Goal: Task Accomplishment & Management: Manage account settings

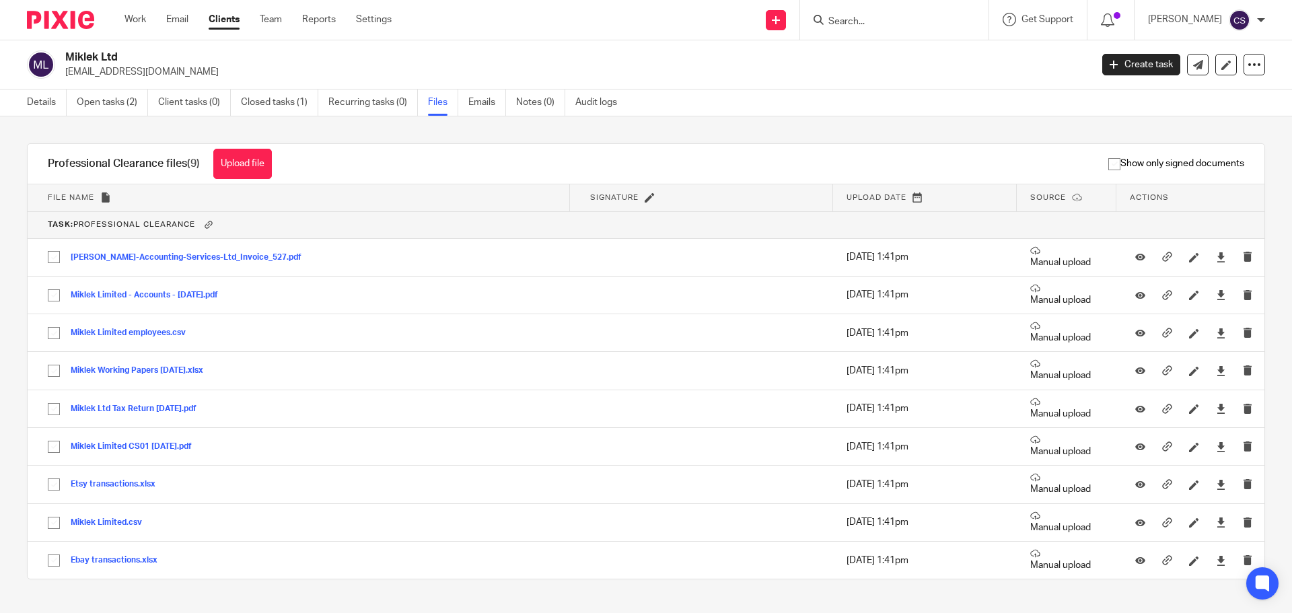
click at [848, 17] on input "Search" at bounding box center [887, 22] width 121 height 12
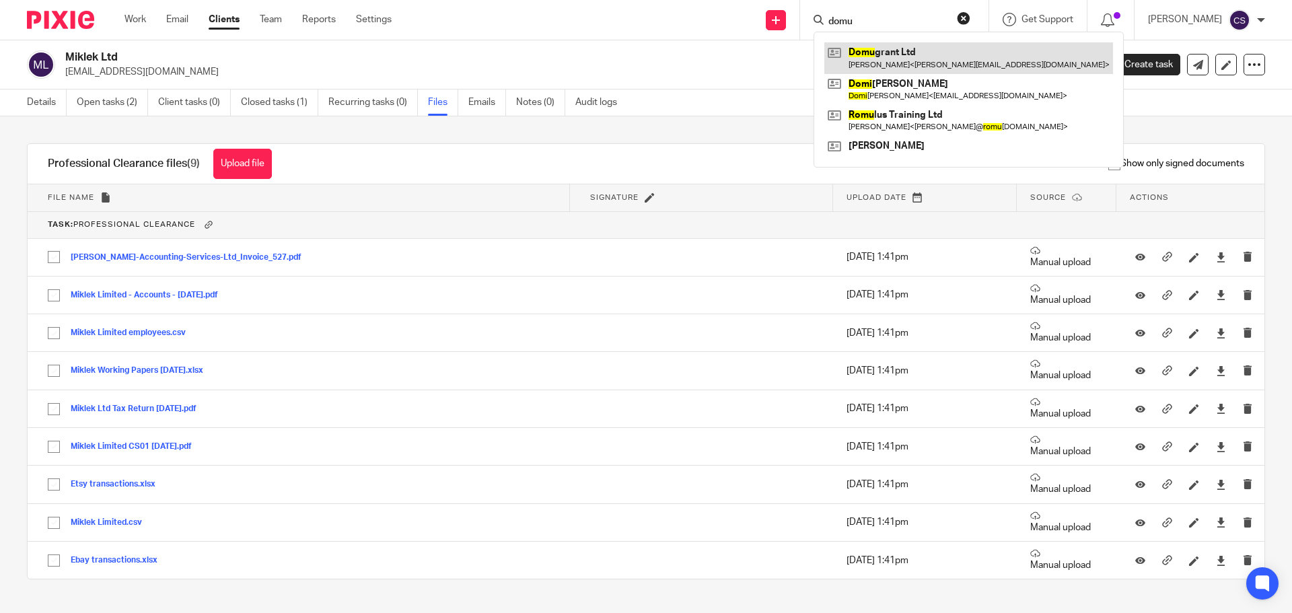
type input "domu"
click at [870, 52] on link at bounding box center [968, 57] width 289 height 31
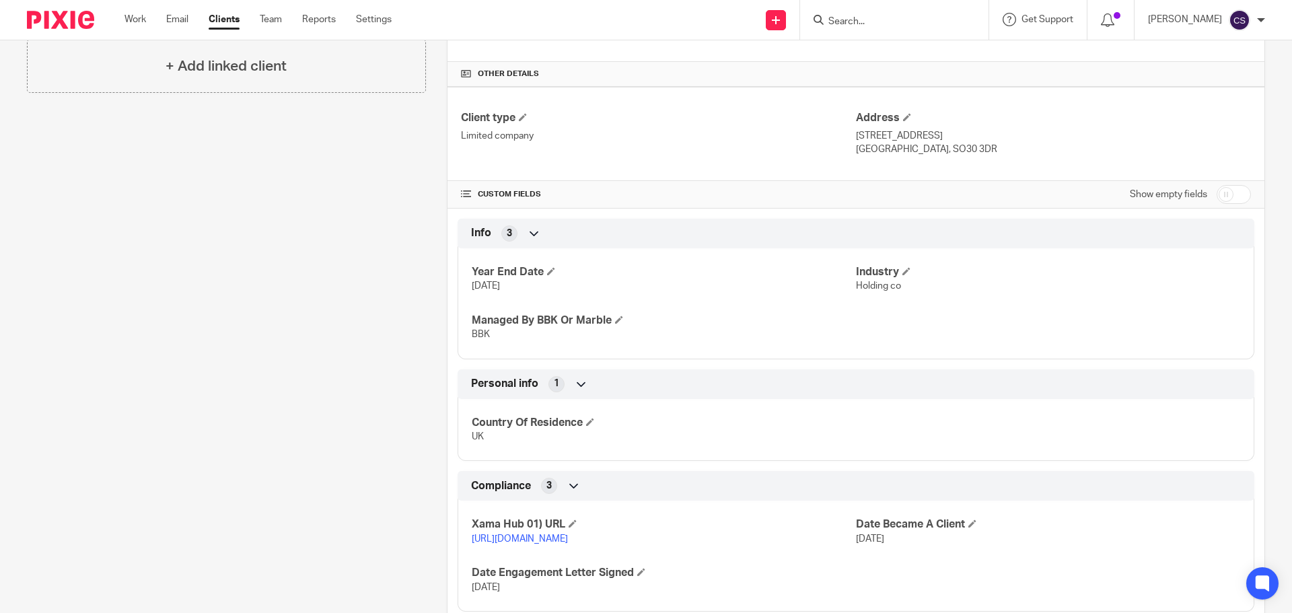
scroll to position [487, 0]
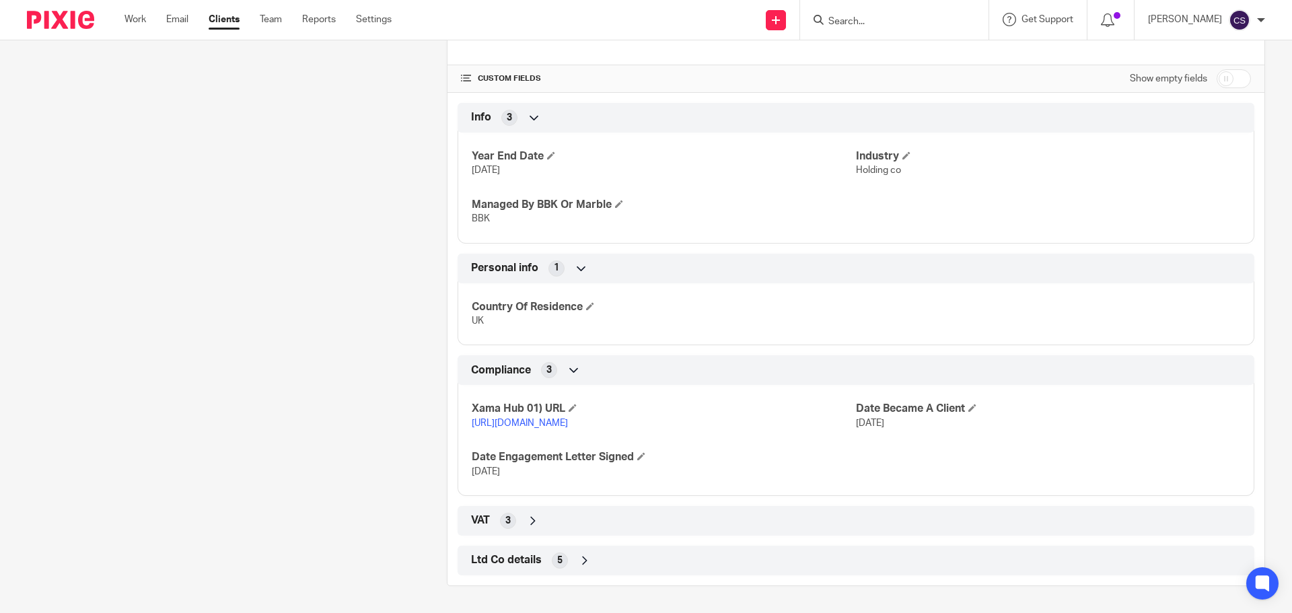
click at [581, 560] on icon at bounding box center [584, 560] width 13 height 13
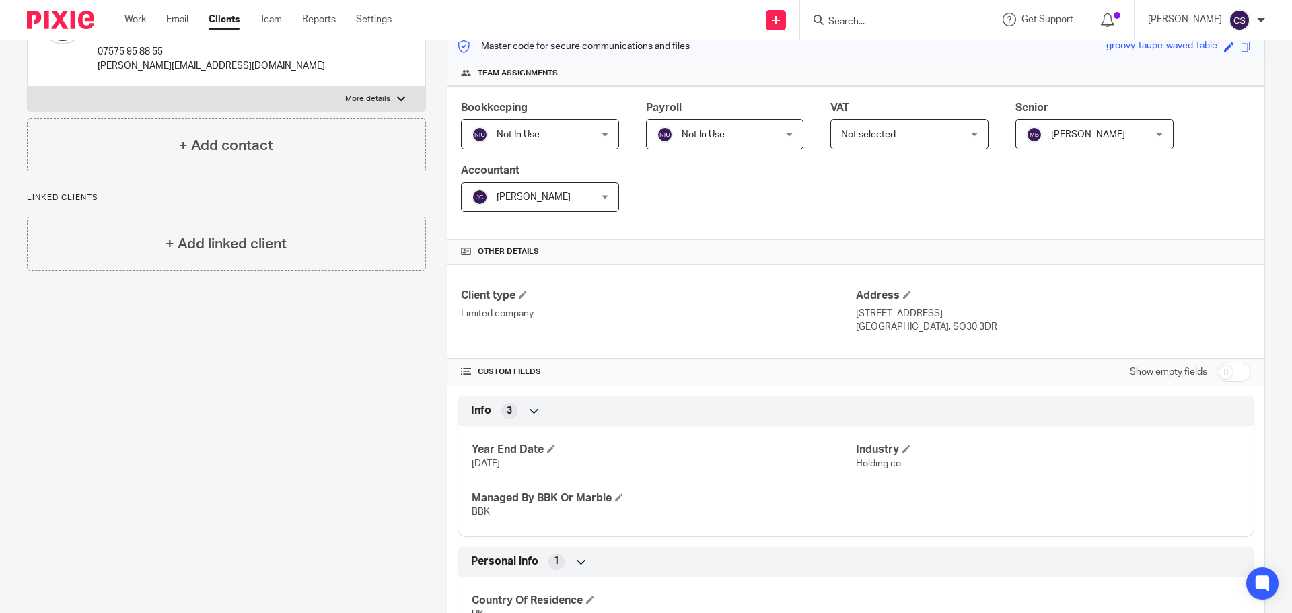
scroll to position [0, 0]
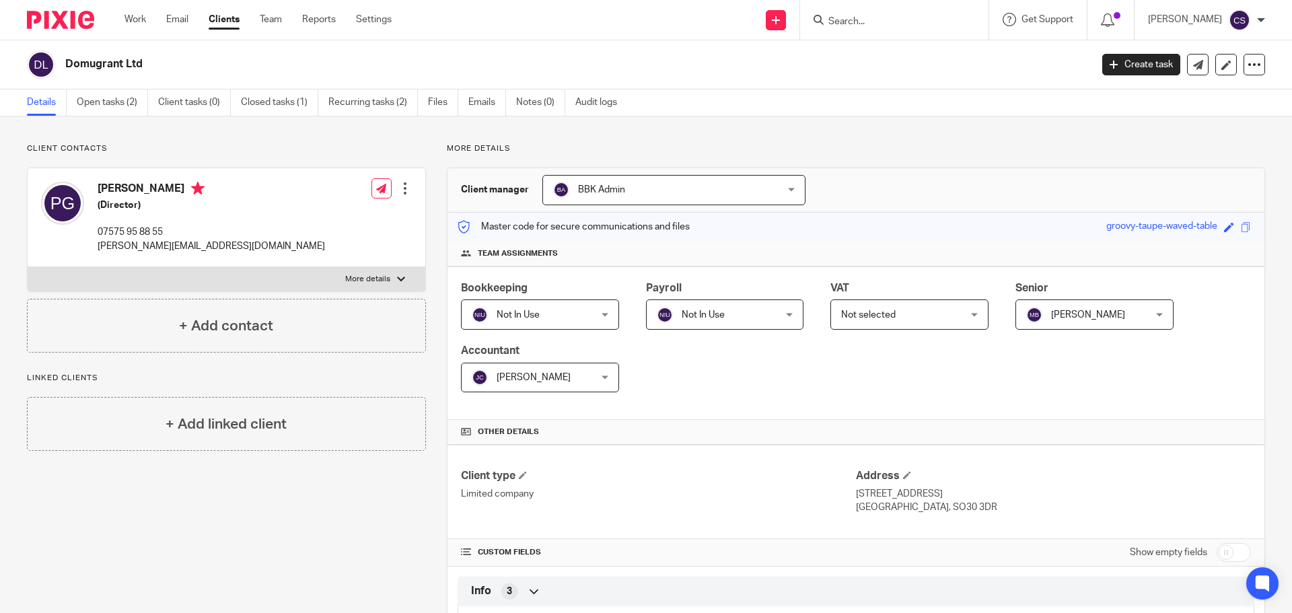
click at [850, 17] on input "Search" at bounding box center [887, 22] width 121 height 12
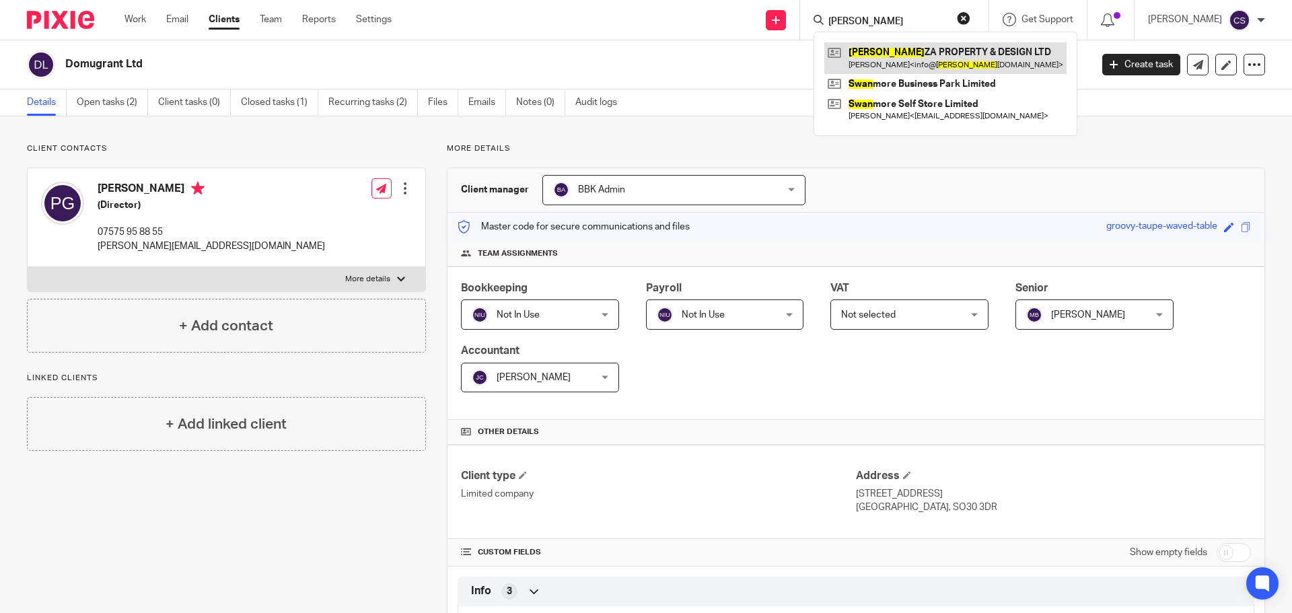
type input "kwan"
click at [906, 50] on link at bounding box center [945, 57] width 242 height 31
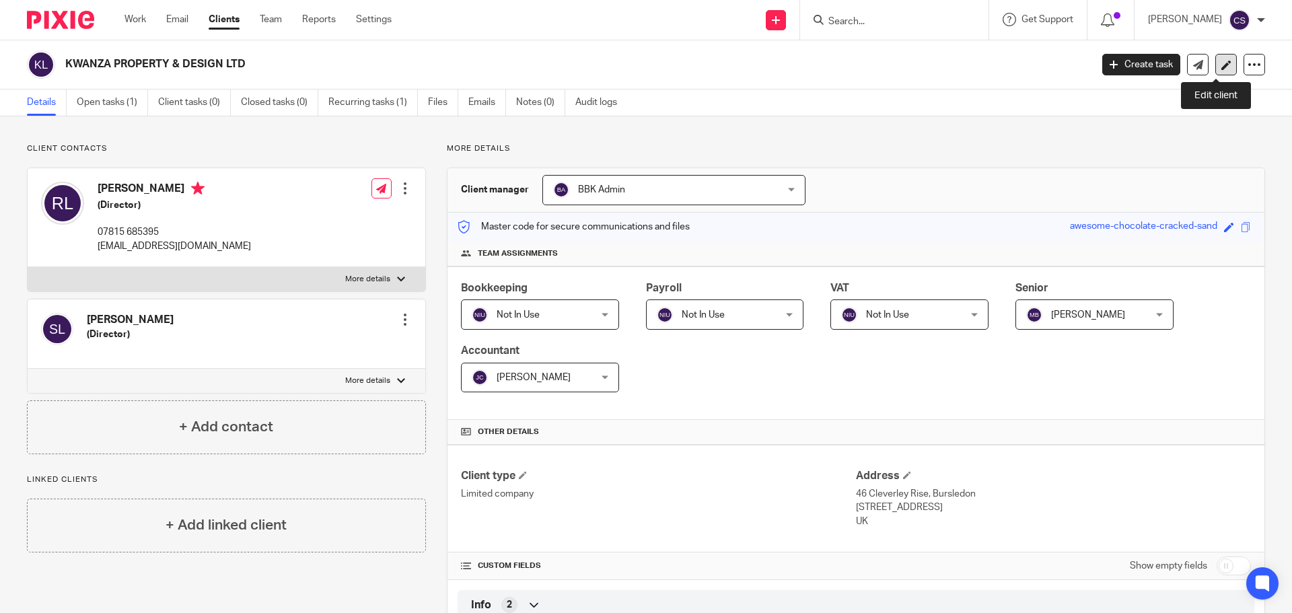
click at [1221, 64] on icon at bounding box center [1226, 65] width 10 height 10
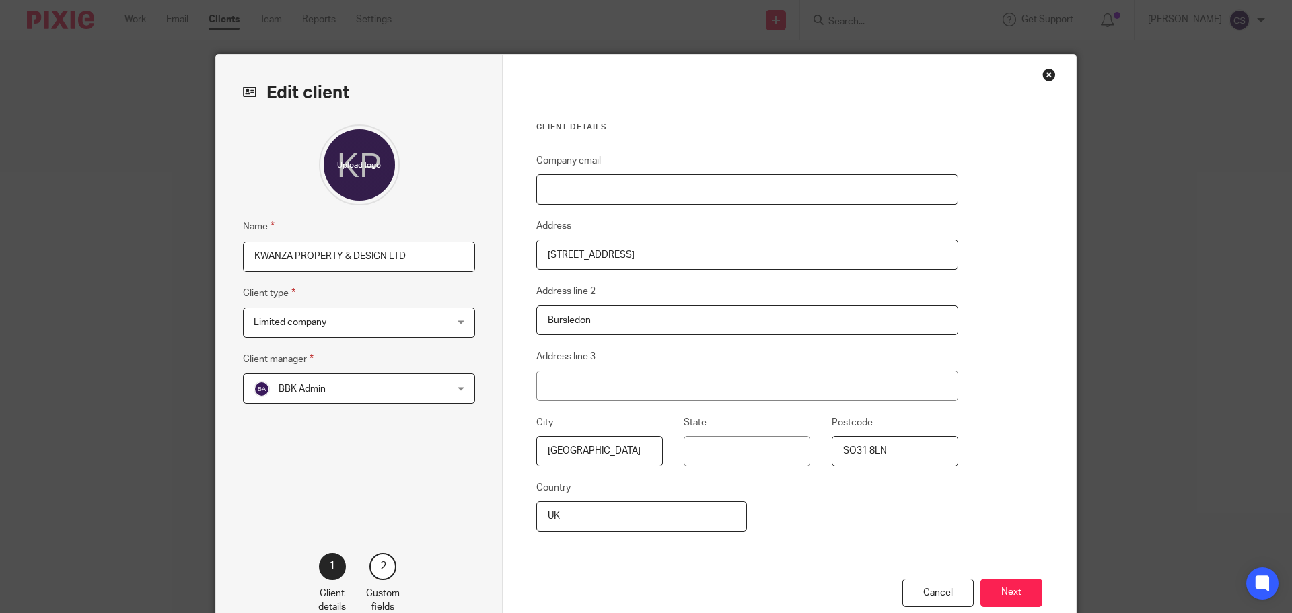
click at [674, 182] on input "Company email" at bounding box center [747, 189] width 422 height 30
type input "[EMAIL_ADDRESS][DOMAIN_NAME]"
click at [1020, 595] on button "Next" at bounding box center [1011, 592] width 62 height 29
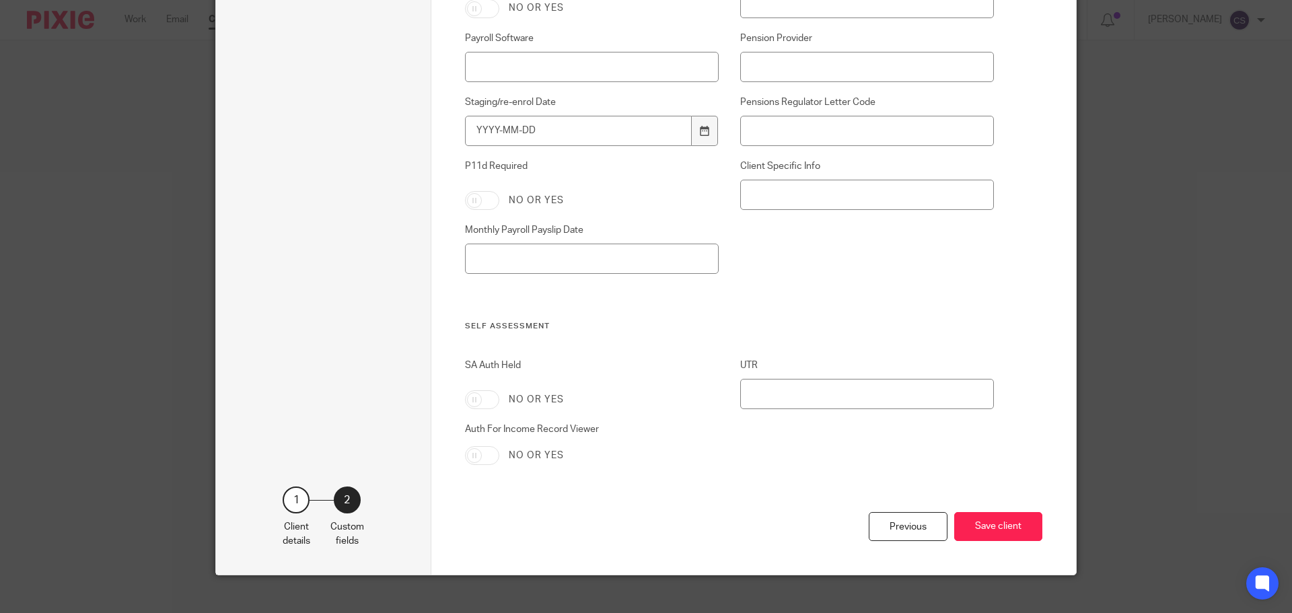
scroll to position [2130, 0]
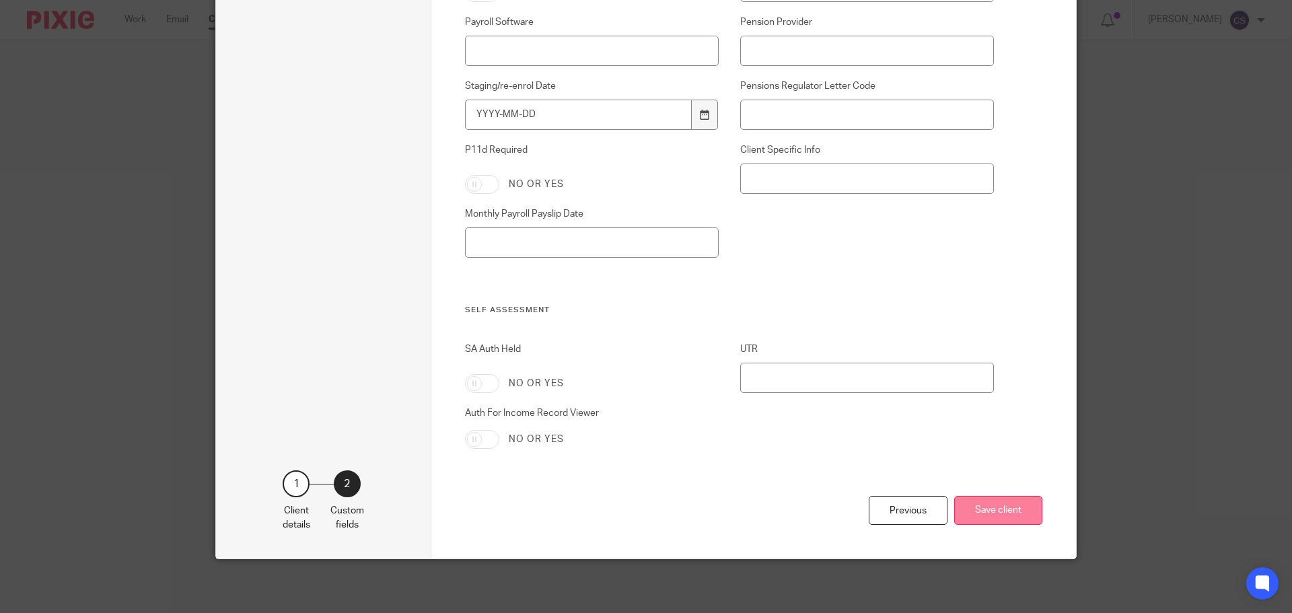
click at [1015, 509] on button "Save client" at bounding box center [998, 510] width 88 height 29
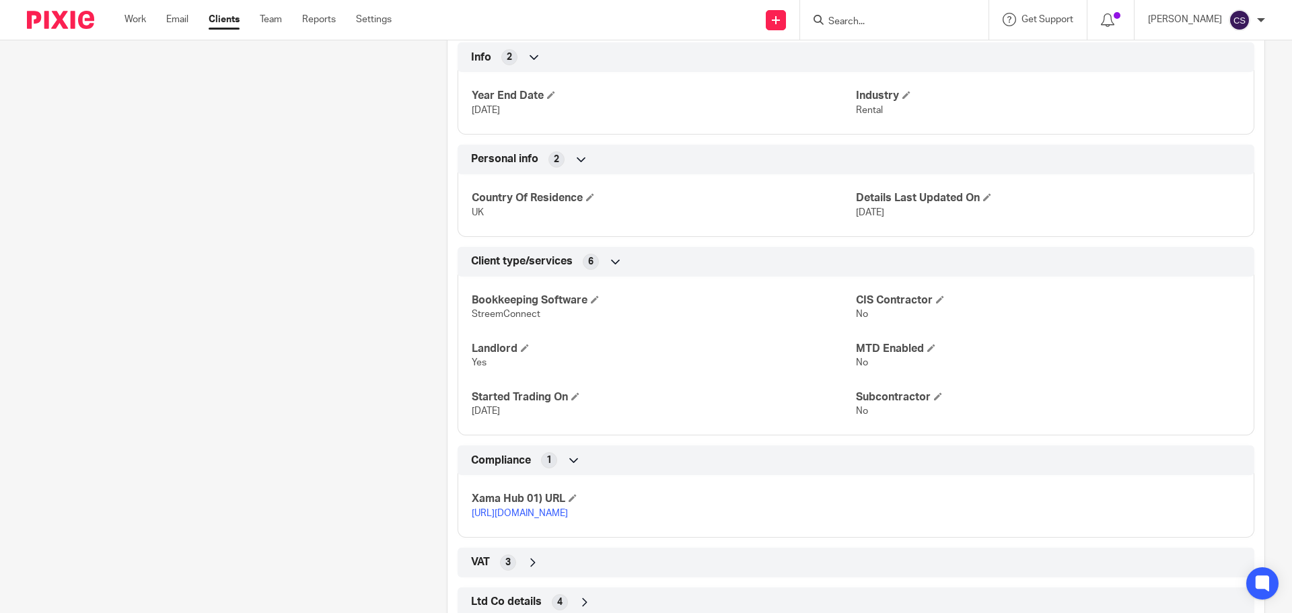
scroll to position [603, 0]
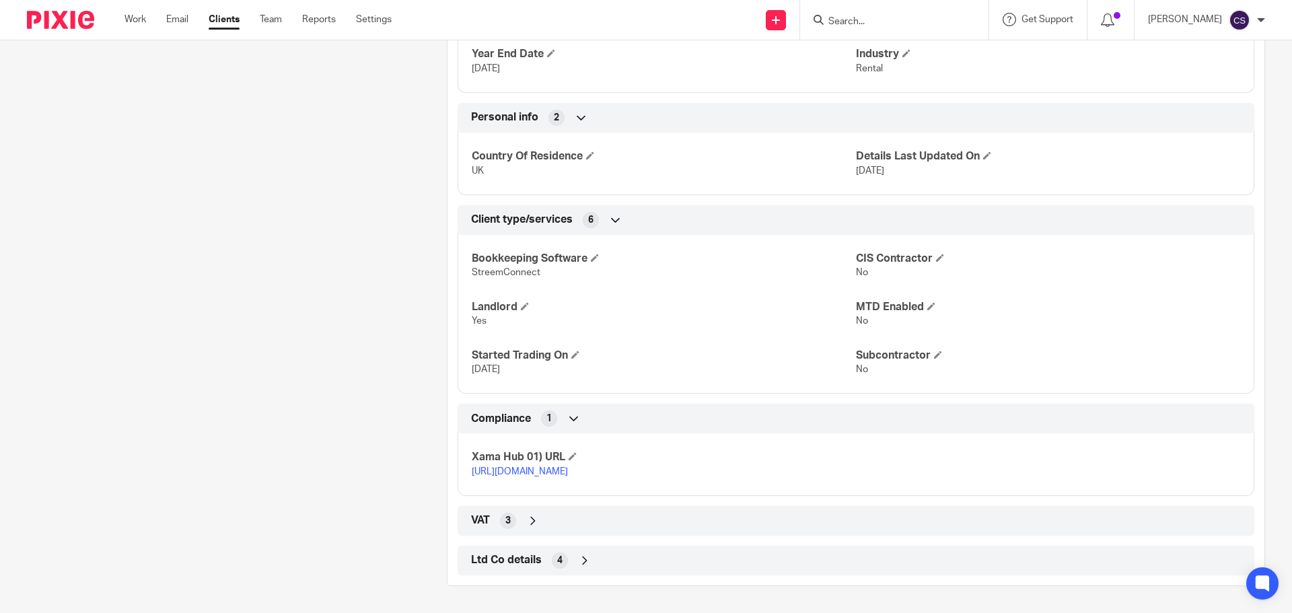
click at [568, 467] on link "[URL][DOMAIN_NAME]" at bounding box center [520, 471] width 96 height 9
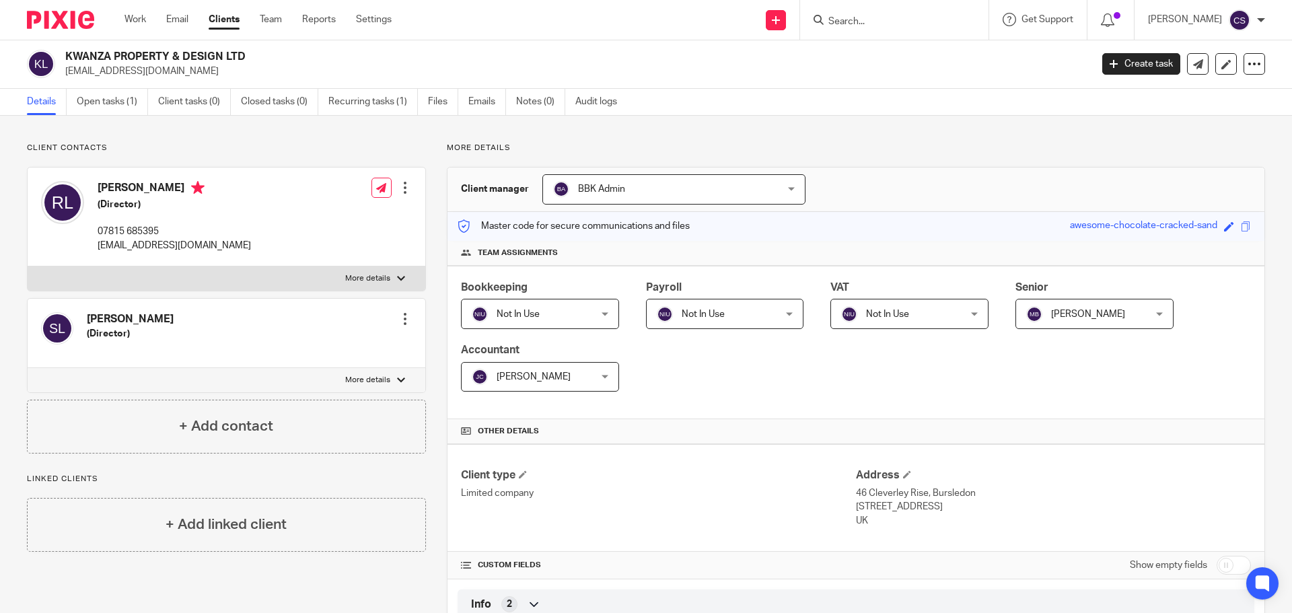
scroll to position [0, 0]
click at [398, 319] on div at bounding box center [404, 319] width 13 height 13
click at [342, 348] on link "Edit contact" at bounding box center [341, 350] width 128 height 20
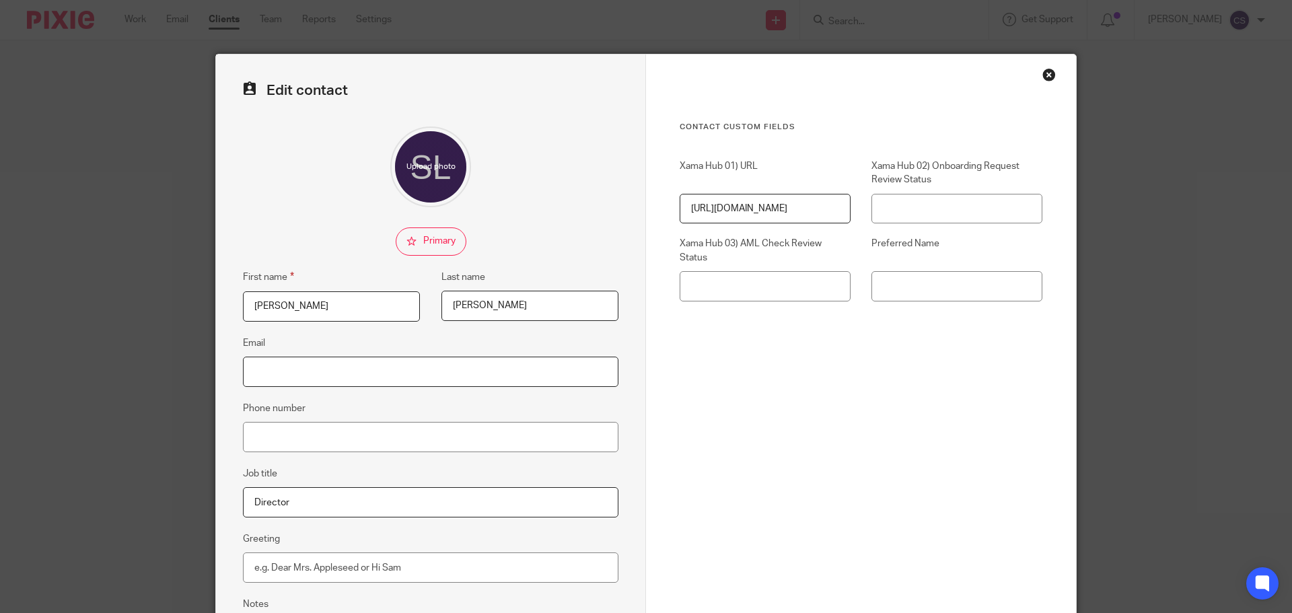
click at [320, 369] on input "Email" at bounding box center [430, 372] width 375 height 30
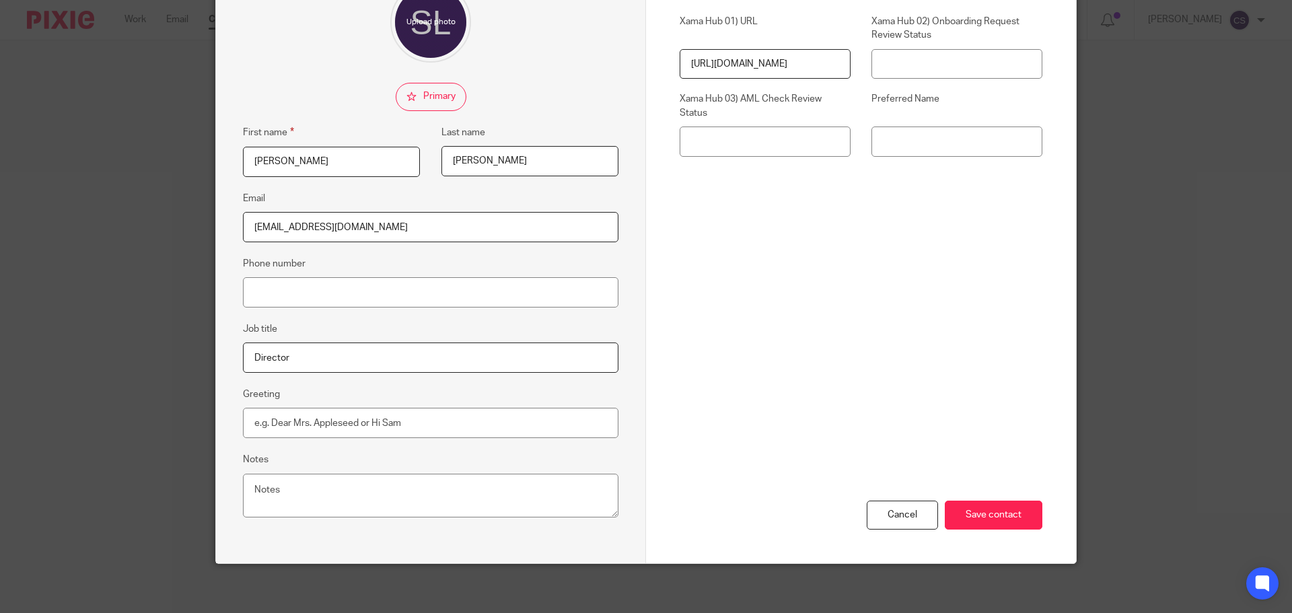
scroll to position [149, 0]
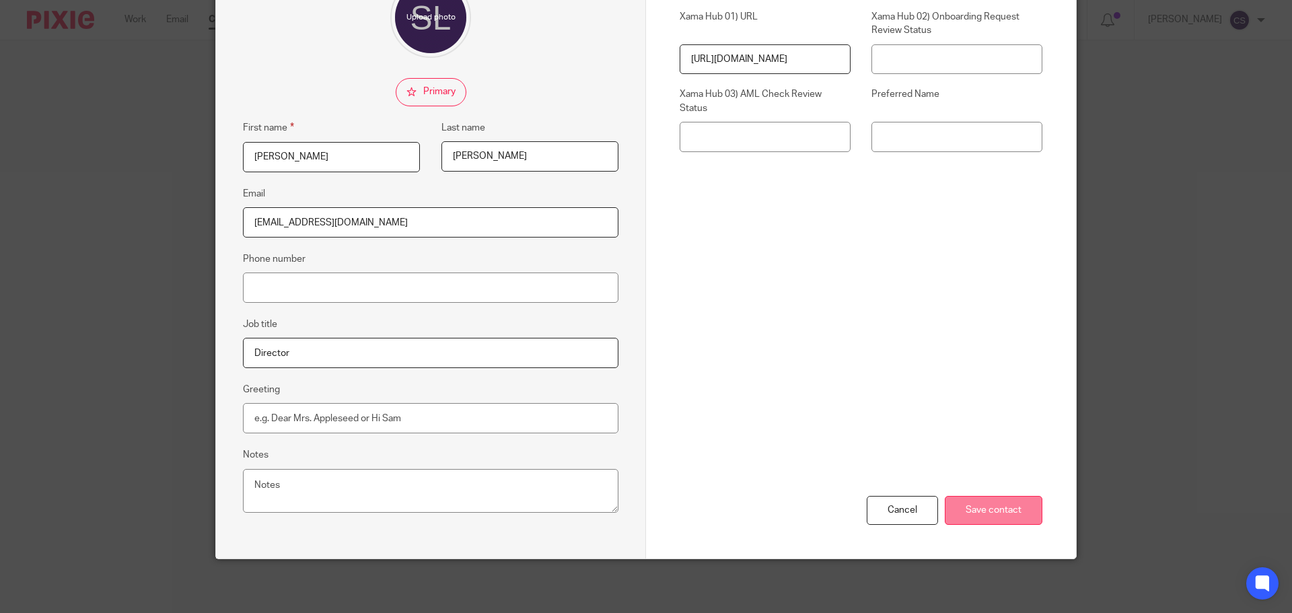
type input "info@kwanzaproperties.co.uk"
click at [971, 498] on input "Save contact" at bounding box center [993, 510] width 98 height 29
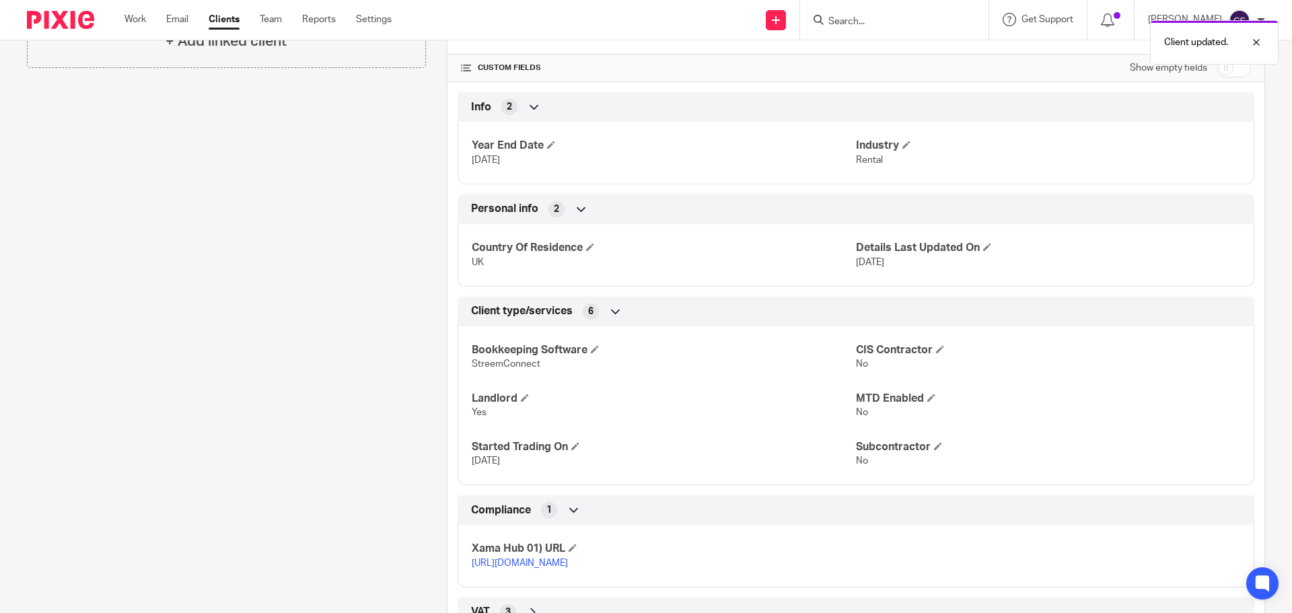
scroll to position [603, 0]
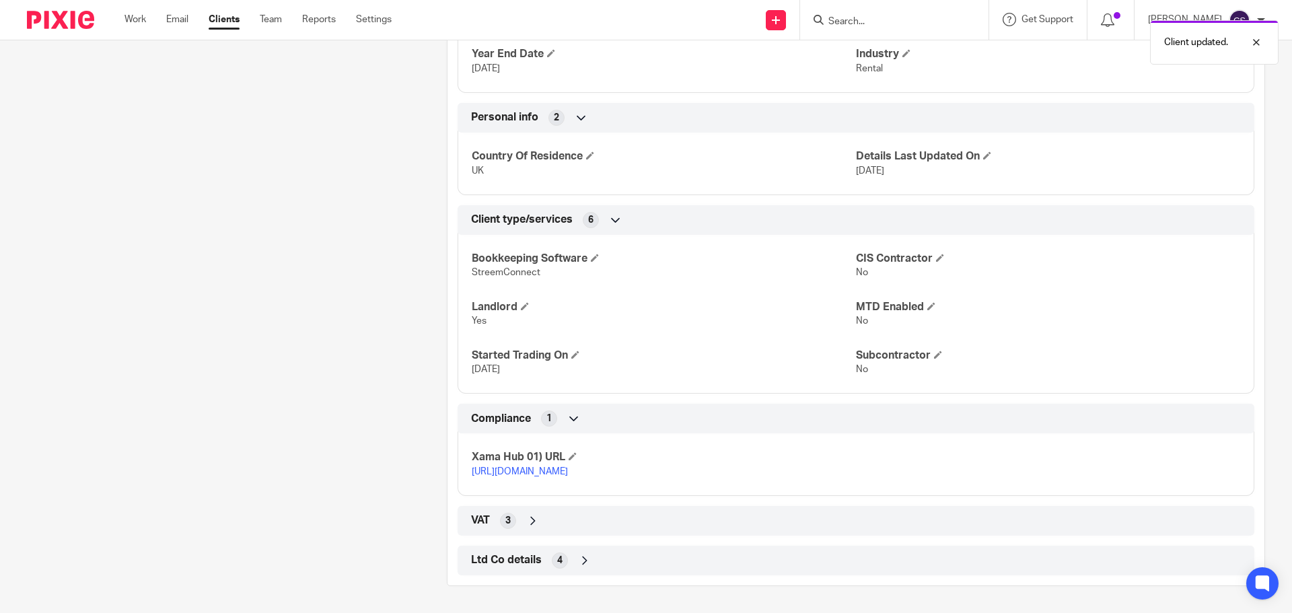
click at [568, 467] on link "https://platform.xamatech.com/portal/crm/clients/f1cdc320-9ad9-11f0-a9b4-63eefa…" at bounding box center [520, 471] width 96 height 9
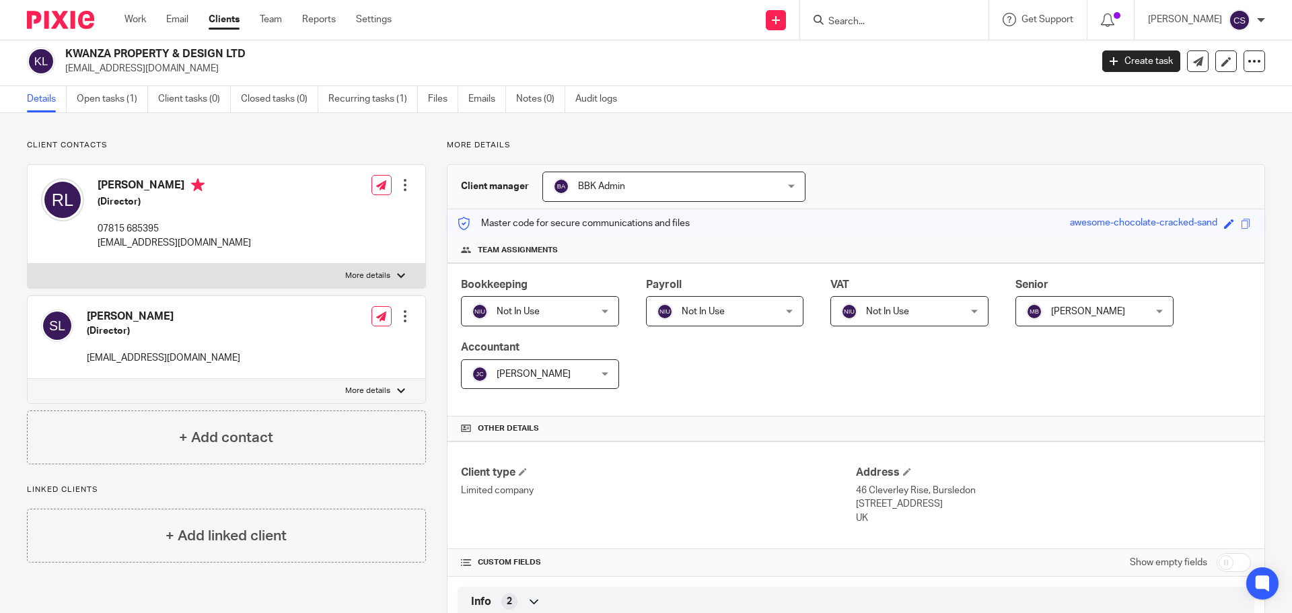
scroll to position [0, 0]
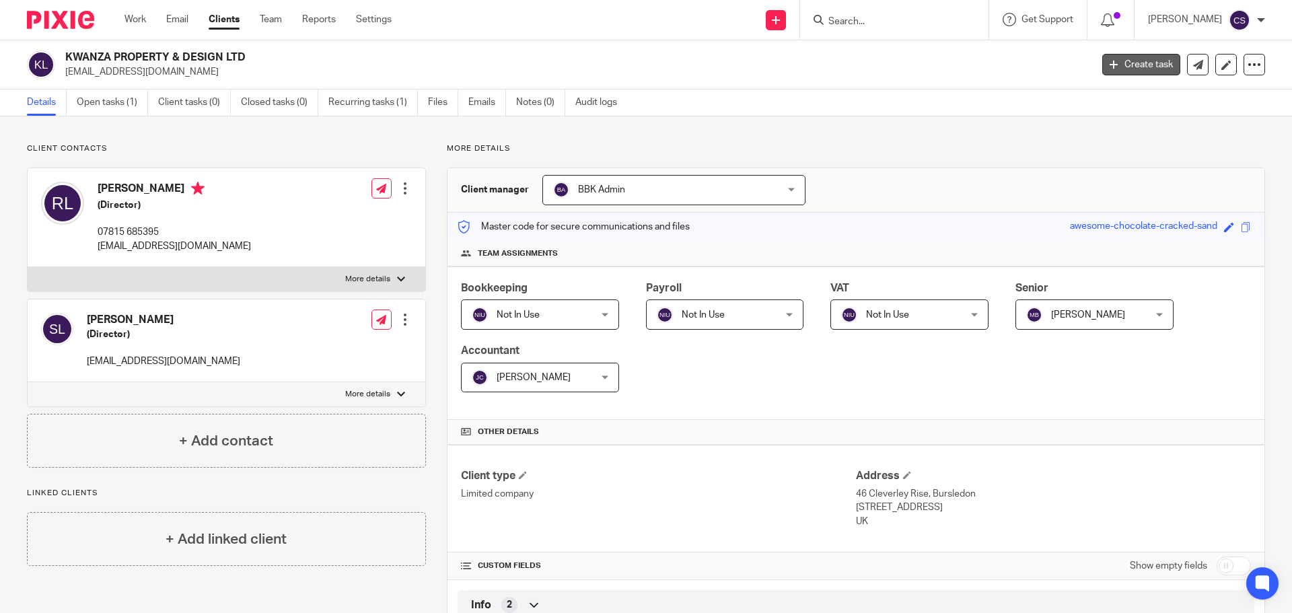
click at [1155, 64] on link "Create task" at bounding box center [1141, 65] width 78 height 22
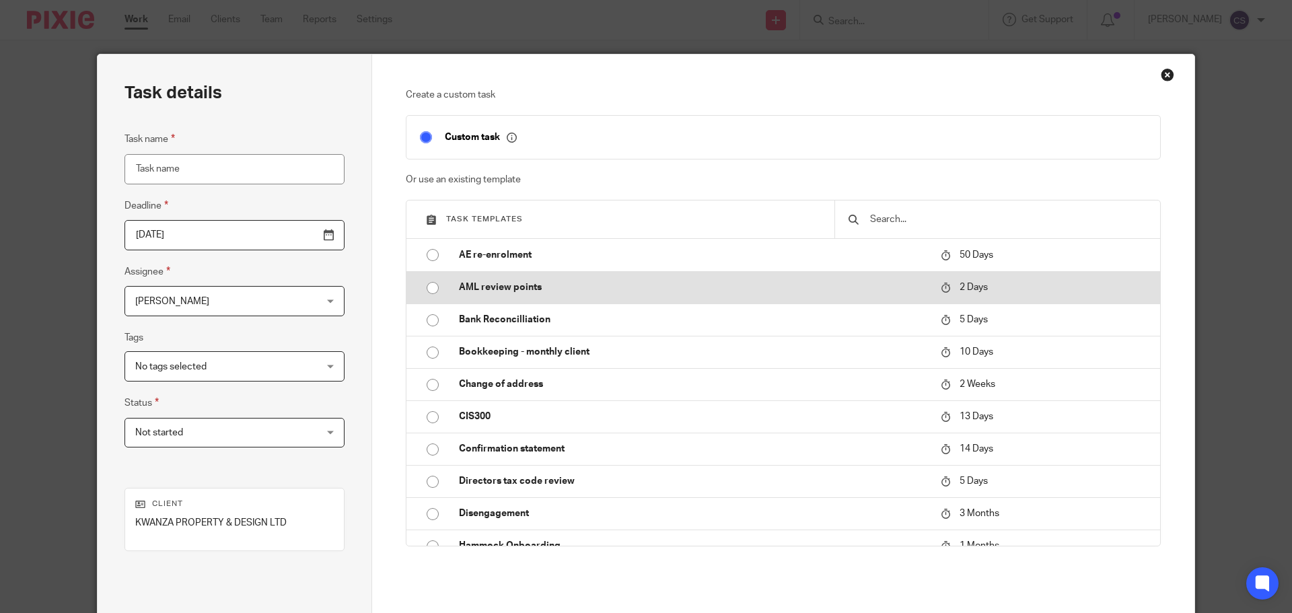
click at [502, 289] on p "AML review points" at bounding box center [693, 287] width 468 height 13
type input "[DATE]"
type input "AML review points"
checkbox input "false"
radio input "true"
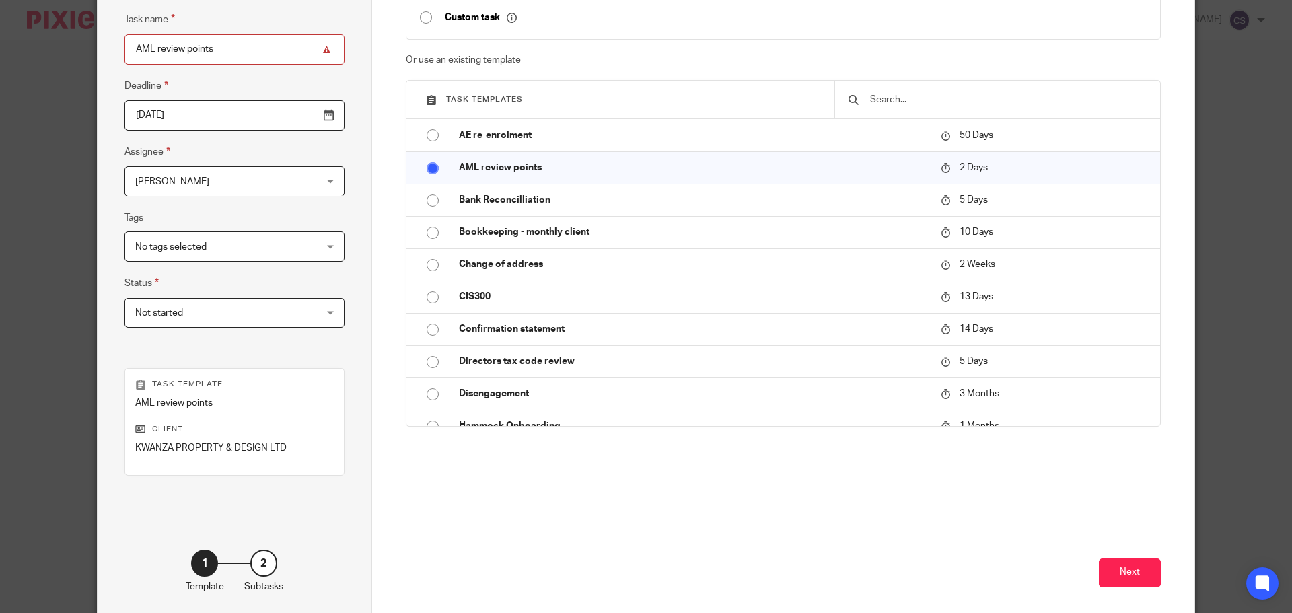
scroll to position [182, 0]
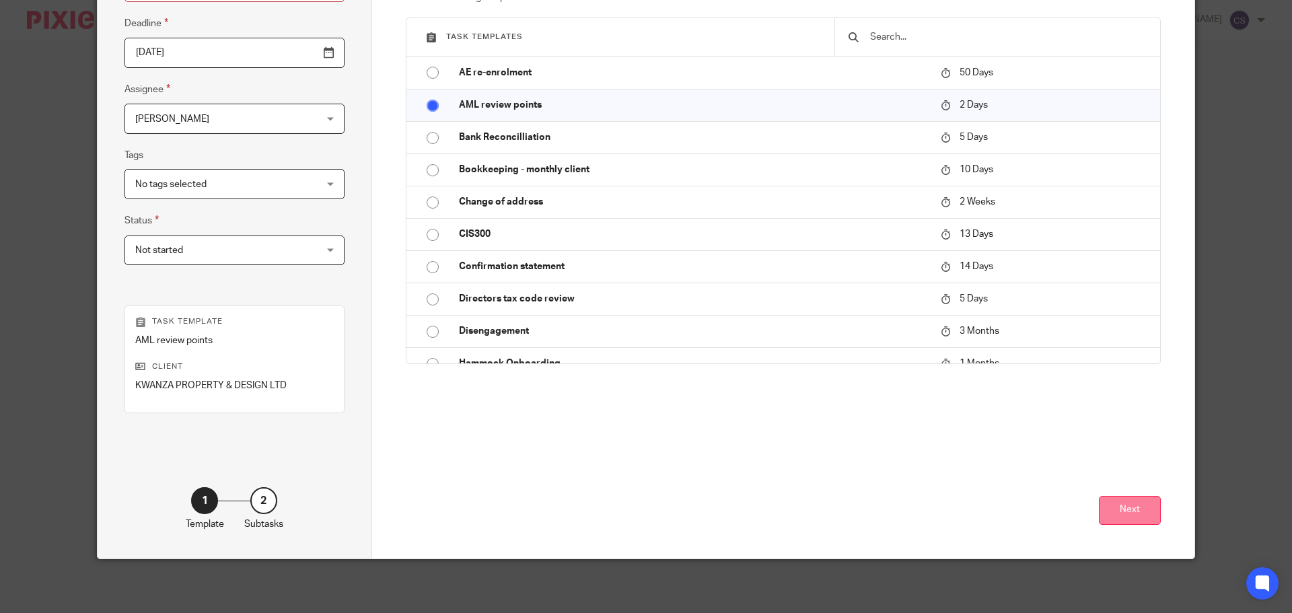
click at [1115, 513] on button "Next" at bounding box center [1129, 510] width 62 height 29
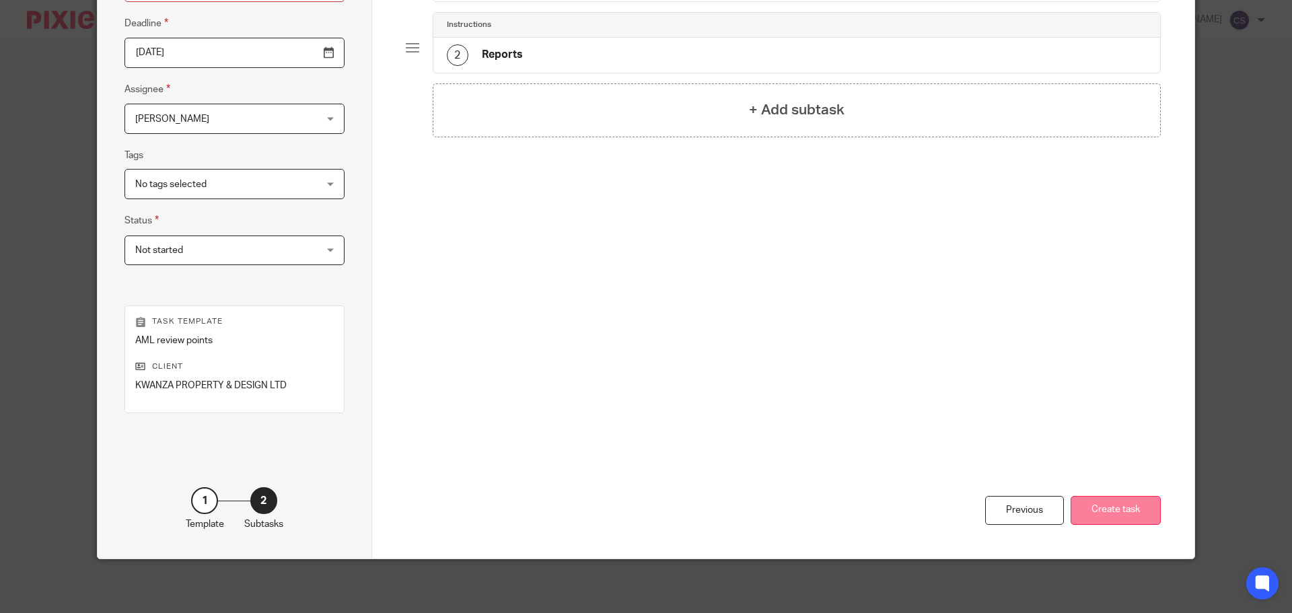
click at [1113, 511] on button "Create task" at bounding box center [1115, 510] width 90 height 29
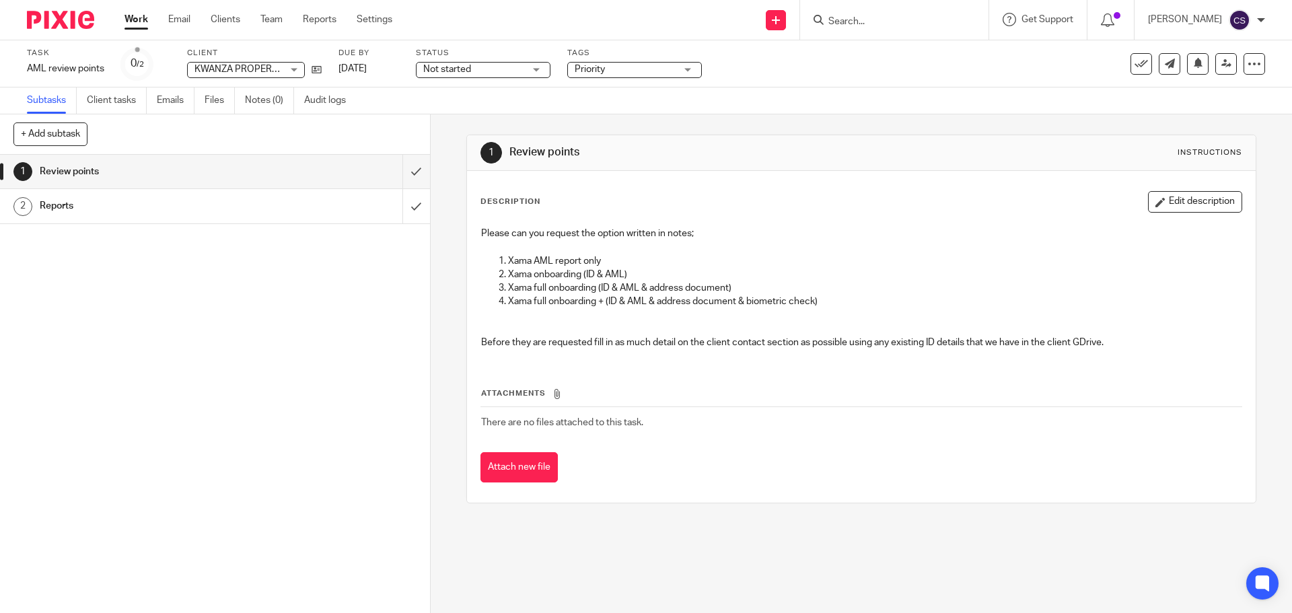
click at [848, 17] on input "Search" at bounding box center [887, 22] width 121 height 12
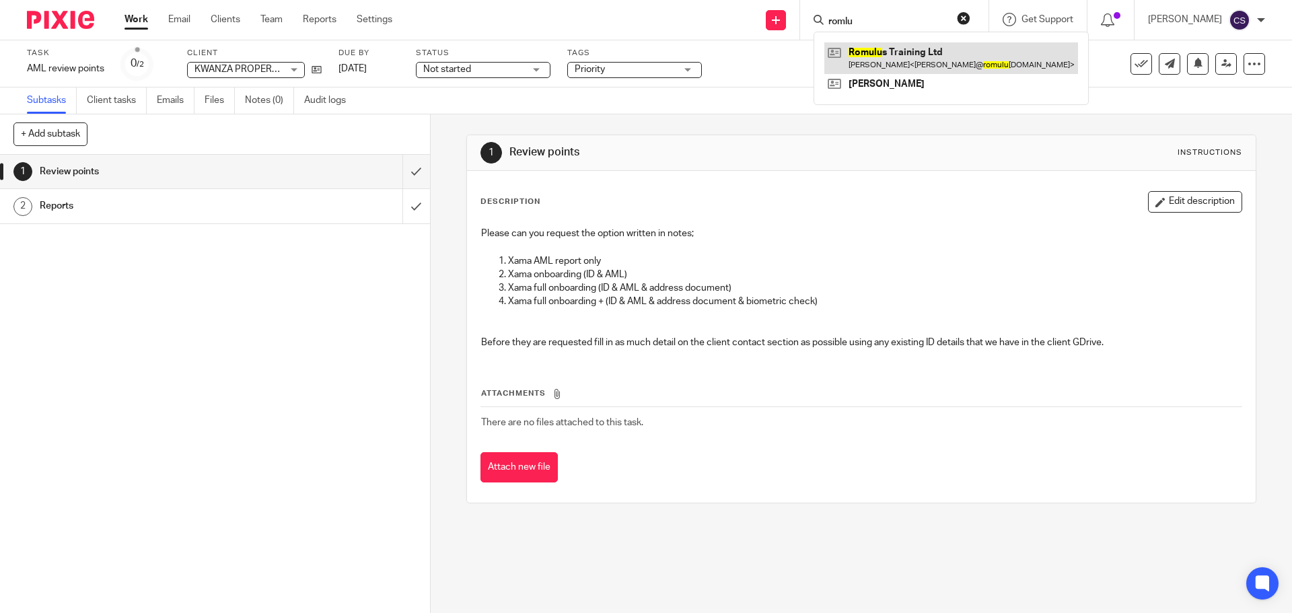
type input "romlu"
click at [884, 45] on link at bounding box center [951, 57] width 254 height 31
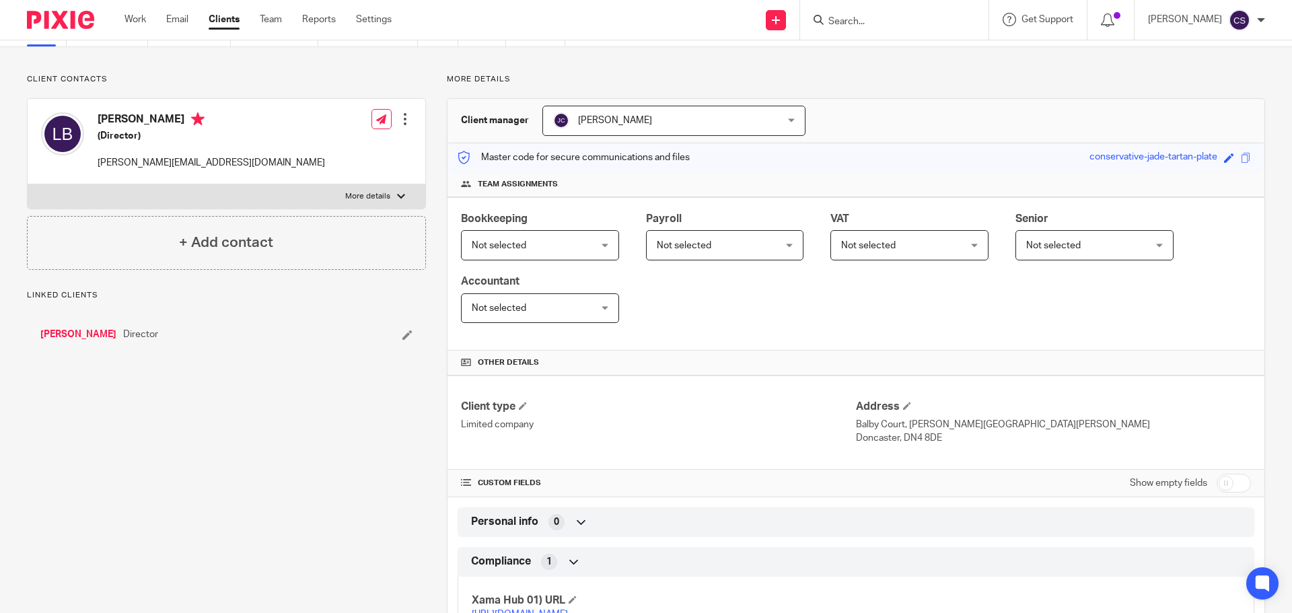
scroll to position [266, 0]
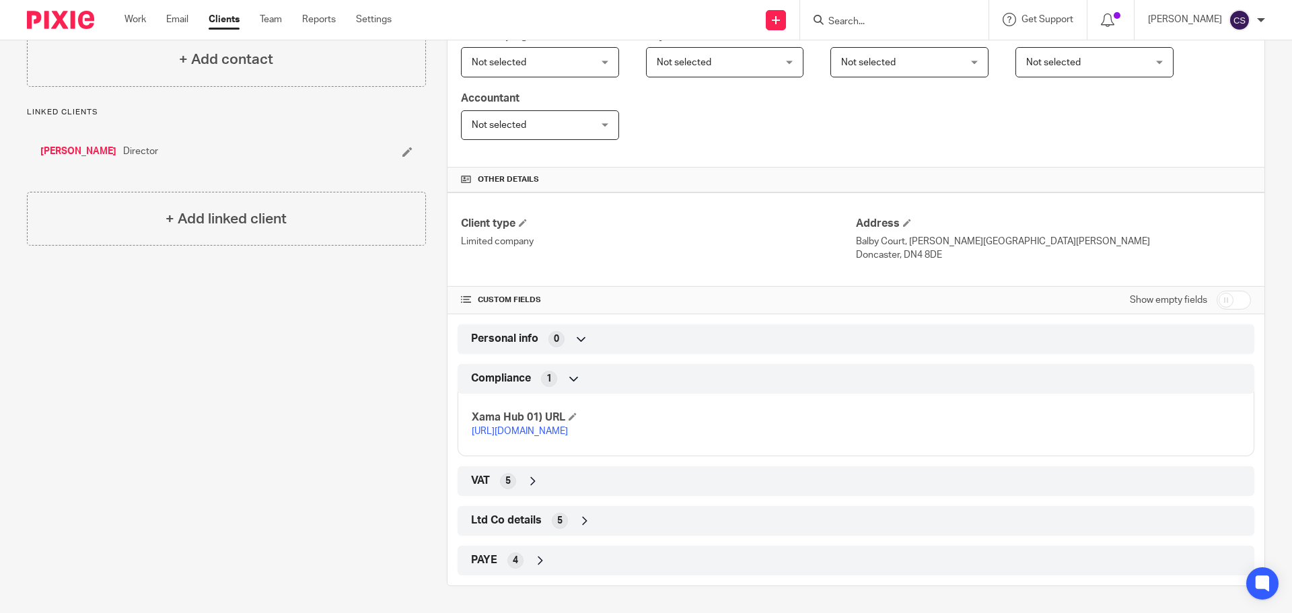
click at [532, 482] on icon at bounding box center [532, 480] width 13 height 13
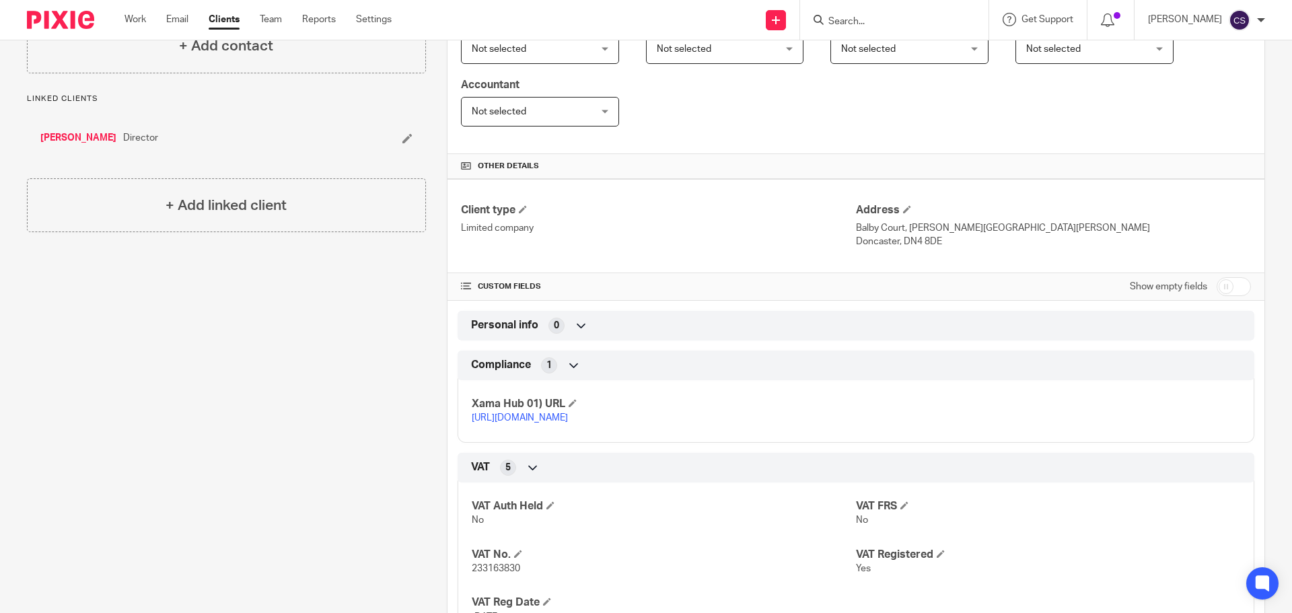
scroll to position [400, 0]
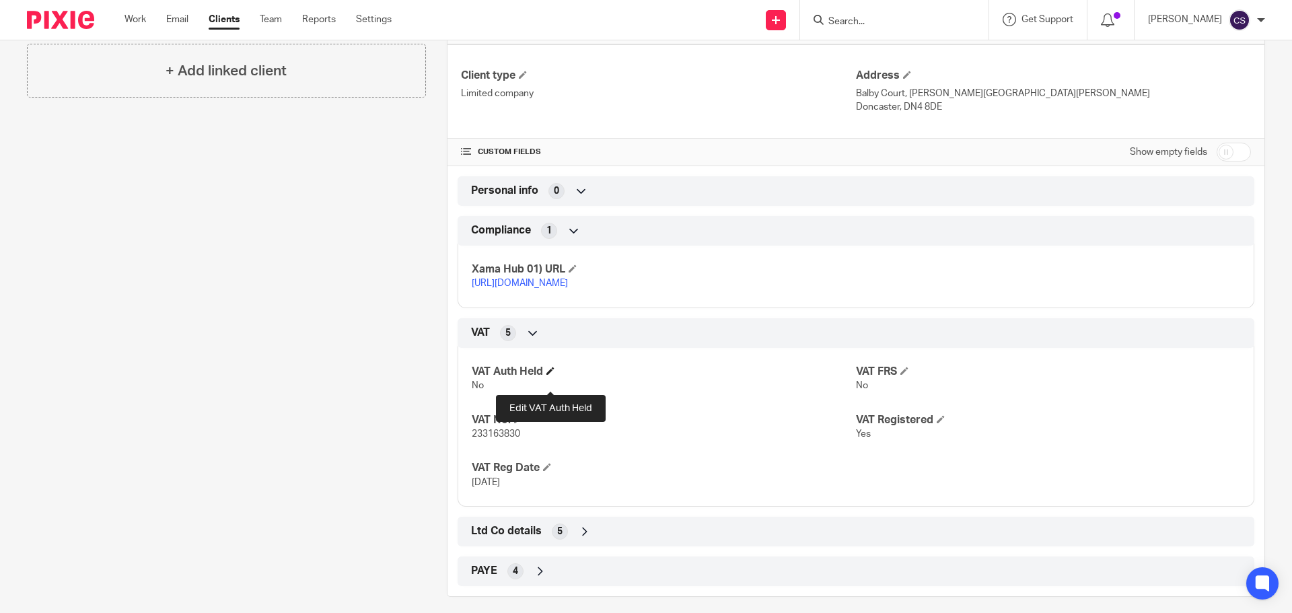
click at [548, 375] on span at bounding box center [550, 371] width 8 height 8
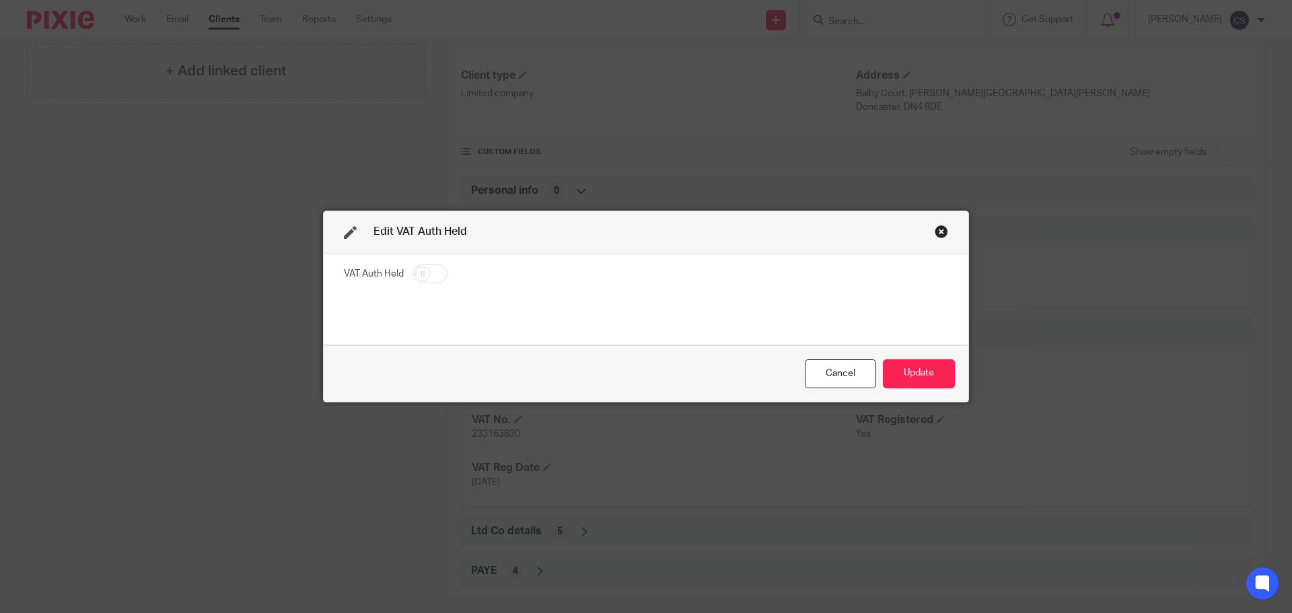
click at [436, 274] on input "checkbox" at bounding box center [430, 273] width 34 height 19
checkbox input "true"
click at [909, 377] on button "Update" at bounding box center [919, 373] width 72 height 29
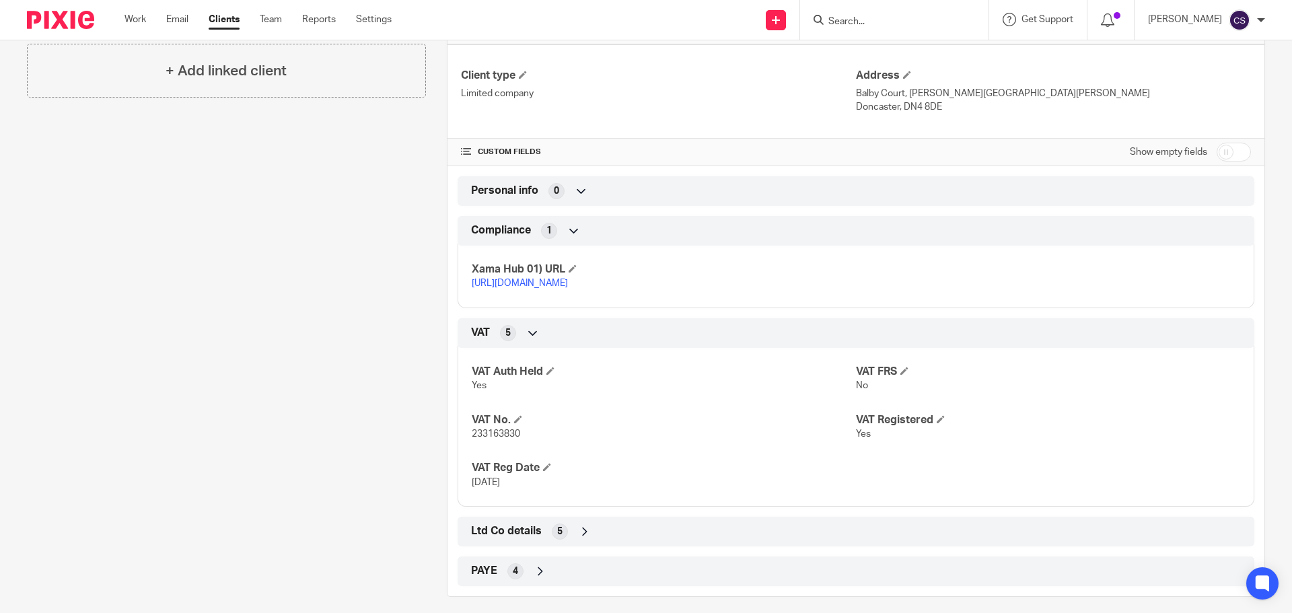
click at [345, 251] on div "Client contacts Lee Barker (Director) lee@romulustraining.com Edit contact Crea…" at bounding box center [216, 170] width 420 height 854
click at [875, 20] on input "Search" at bounding box center [887, 22] width 121 height 12
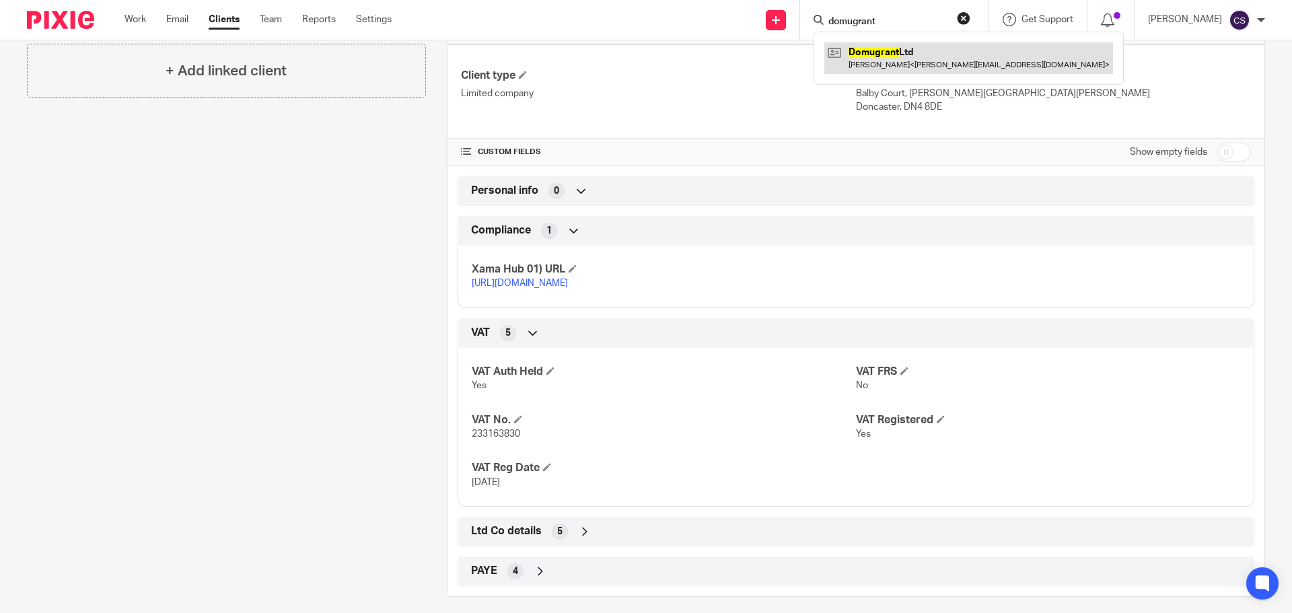
type input "domugrant"
click at [908, 50] on link at bounding box center [968, 57] width 289 height 31
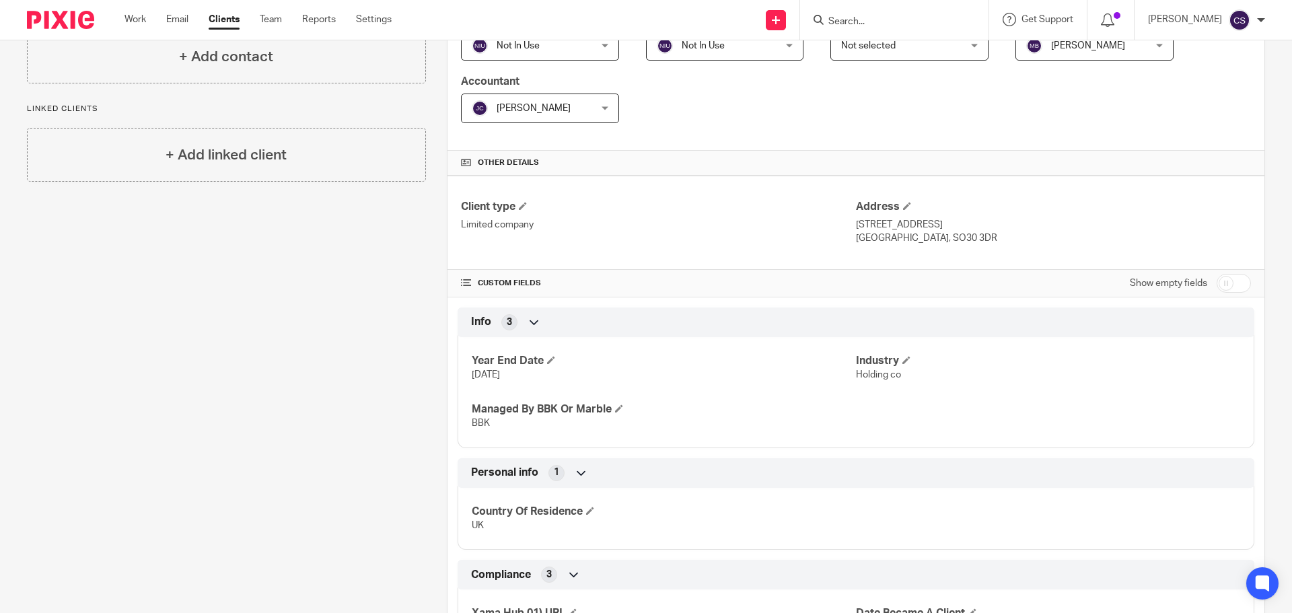
scroll to position [471, 0]
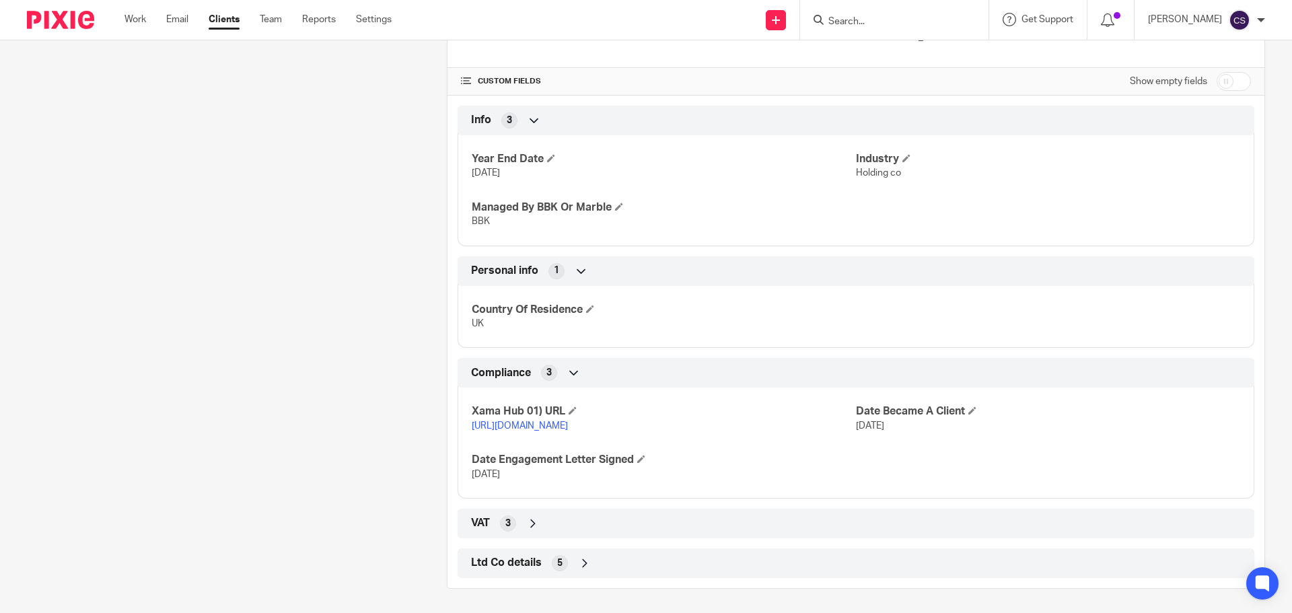
click at [578, 570] on icon at bounding box center [584, 562] width 13 height 13
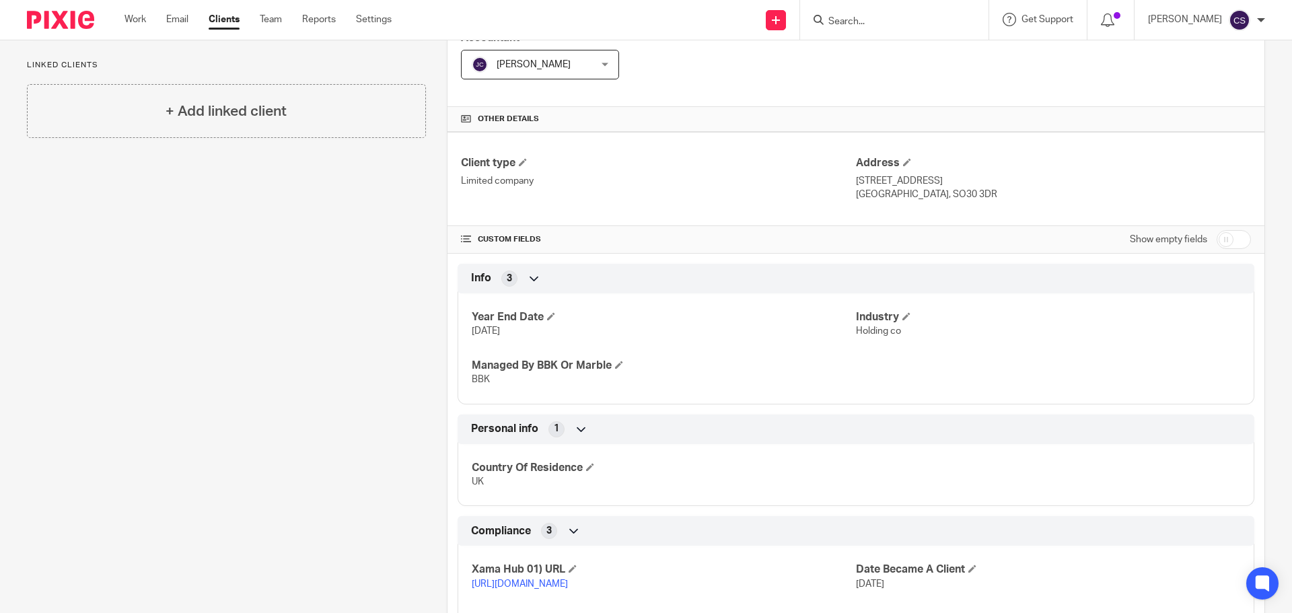
scroll to position [310, 0]
click at [1230, 242] on input "checkbox" at bounding box center [1233, 242] width 34 height 19
checkbox input "true"
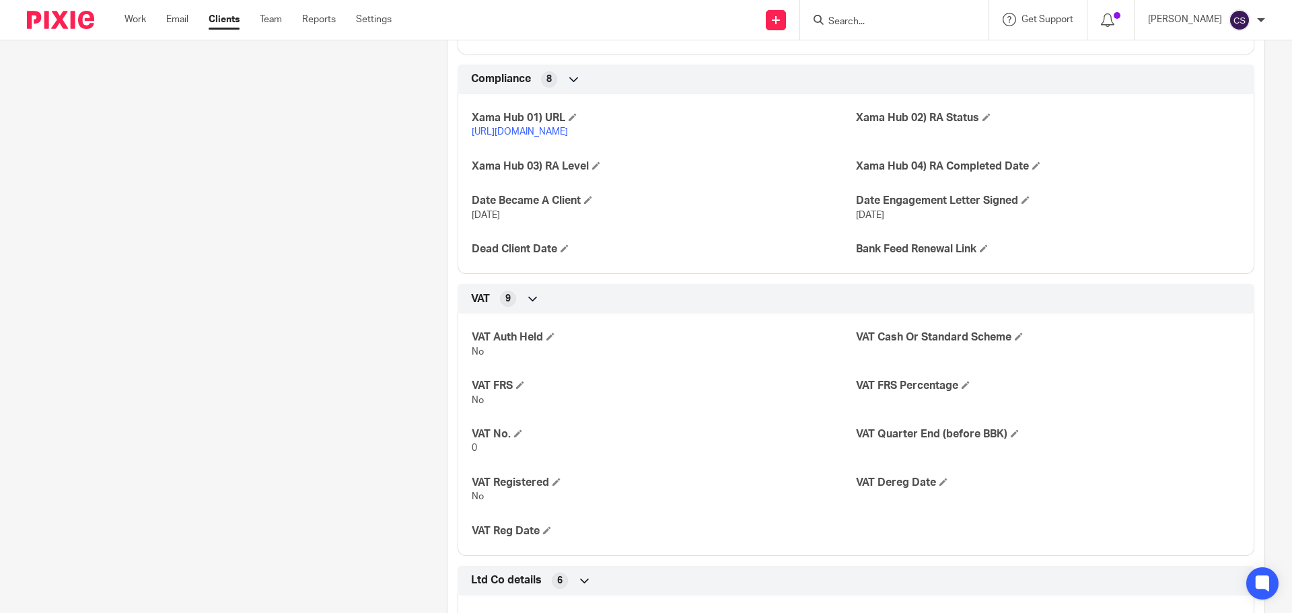
scroll to position [1319, 0]
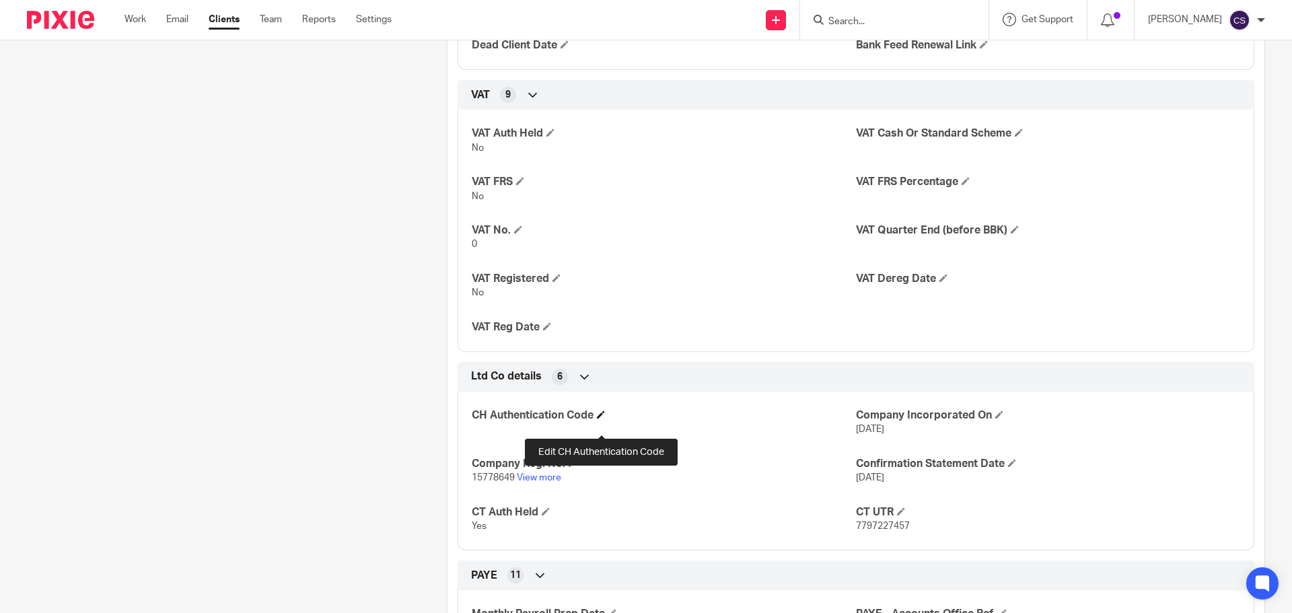
click at [599, 418] on span at bounding box center [601, 414] width 8 height 8
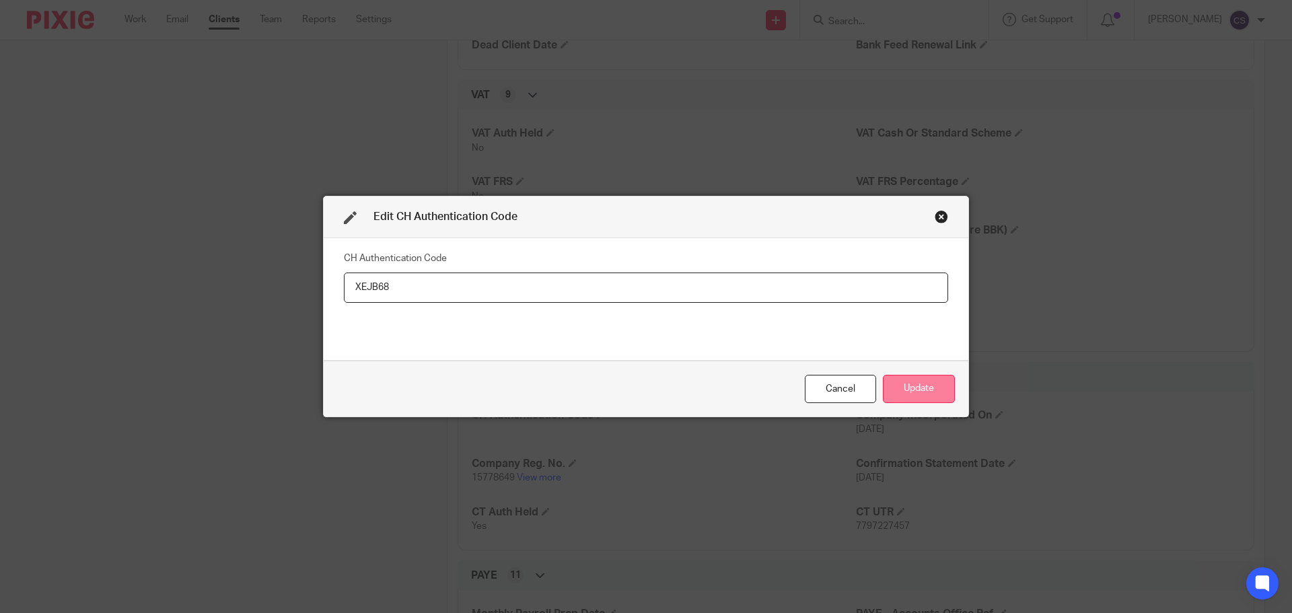
type input "XEJB68"
click at [910, 391] on button "Update" at bounding box center [919, 389] width 72 height 29
